Goal: Use online tool/utility: Utilize a website feature to perform a specific function

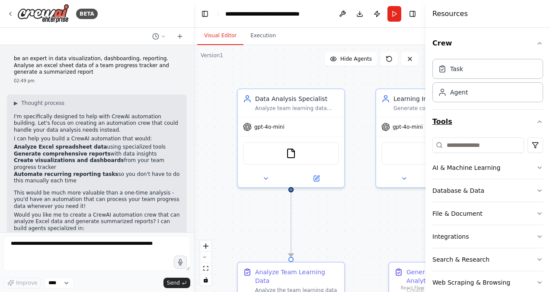
scroll to position [1154, 0]
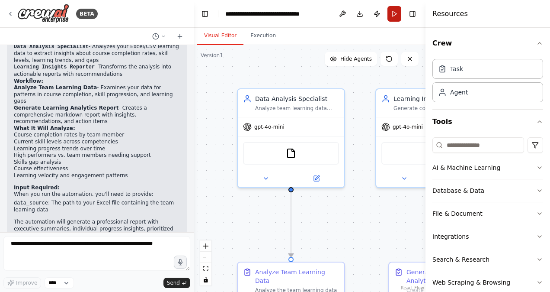
click at [392, 16] on button "Run" at bounding box center [395, 14] width 14 height 16
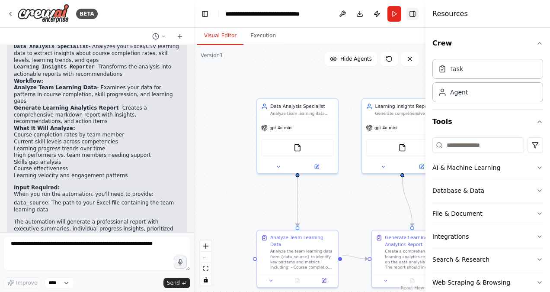
click at [413, 10] on button "Toggle Right Sidebar" at bounding box center [413, 14] width 12 height 12
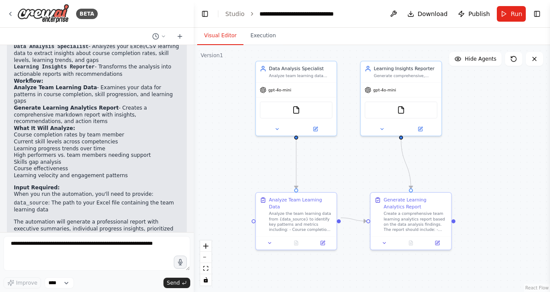
drag, startPoint x: 495, startPoint y: 164, endPoint x: 507, endPoint y: 125, distance: 40.6
click at [507, 125] on div ".deletable-edge-delete-btn { width: 20px; height: 20px; border: 0px solid #ffff…" at bounding box center [372, 168] width 356 height 247
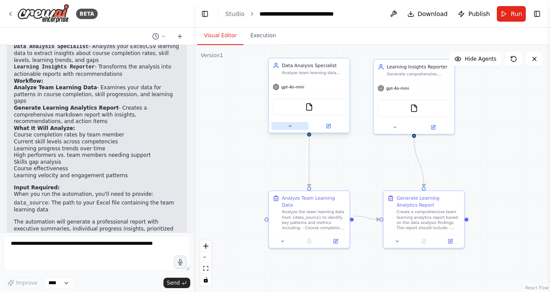
click at [286, 126] on button at bounding box center [290, 126] width 37 height 8
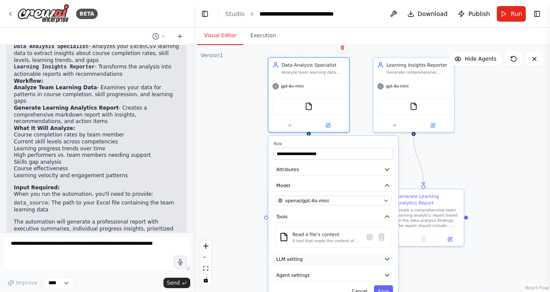
click at [327, 260] on button "LLM setting" at bounding box center [333, 259] width 119 height 12
drag, startPoint x: 547, startPoint y: 177, endPoint x: 529, endPoint y: 116, distance: 63.4
click at [529, 116] on div "BETA be an expert in data visualization, dashboarding, reporting. Analyse an ex…" at bounding box center [275, 146] width 550 height 292
click at [388, 214] on icon "button" at bounding box center [387, 216] width 6 height 6
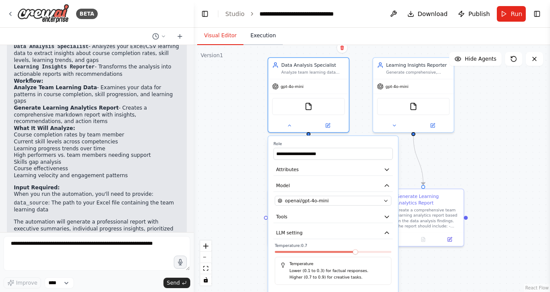
click at [253, 38] on button "Execution" at bounding box center [263, 36] width 39 height 18
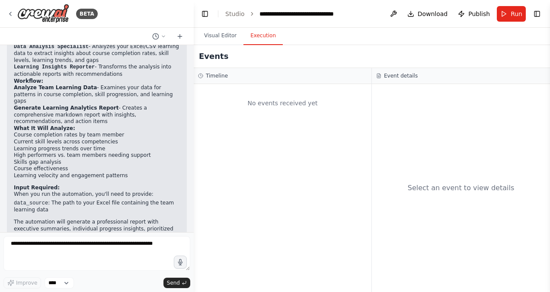
click at [303, 110] on div "No events received yet" at bounding box center [282, 102] width 169 height 29
click at [420, 19] on button "Download" at bounding box center [428, 14] width 48 height 16
click at [472, 13] on span "Publish" at bounding box center [479, 14] width 22 height 9
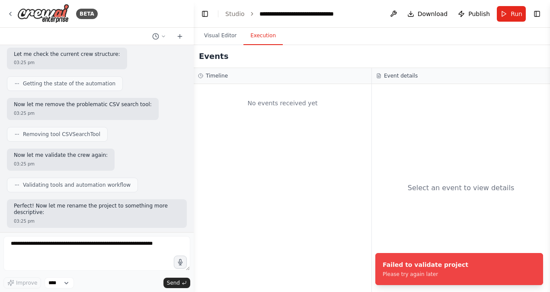
scroll to position [895, 0]
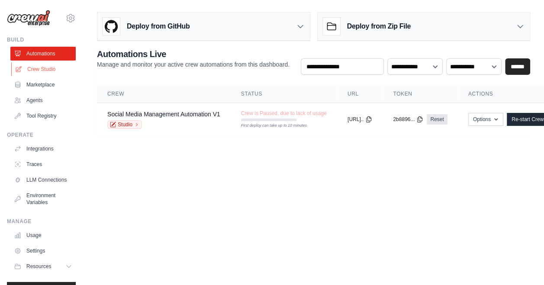
click at [51, 67] on link "Crew Studio" at bounding box center [43, 69] width 65 height 14
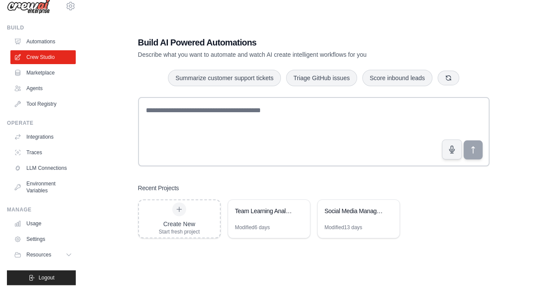
scroll to position [19, 0]
